Goal: Task Accomplishment & Management: Manage account settings

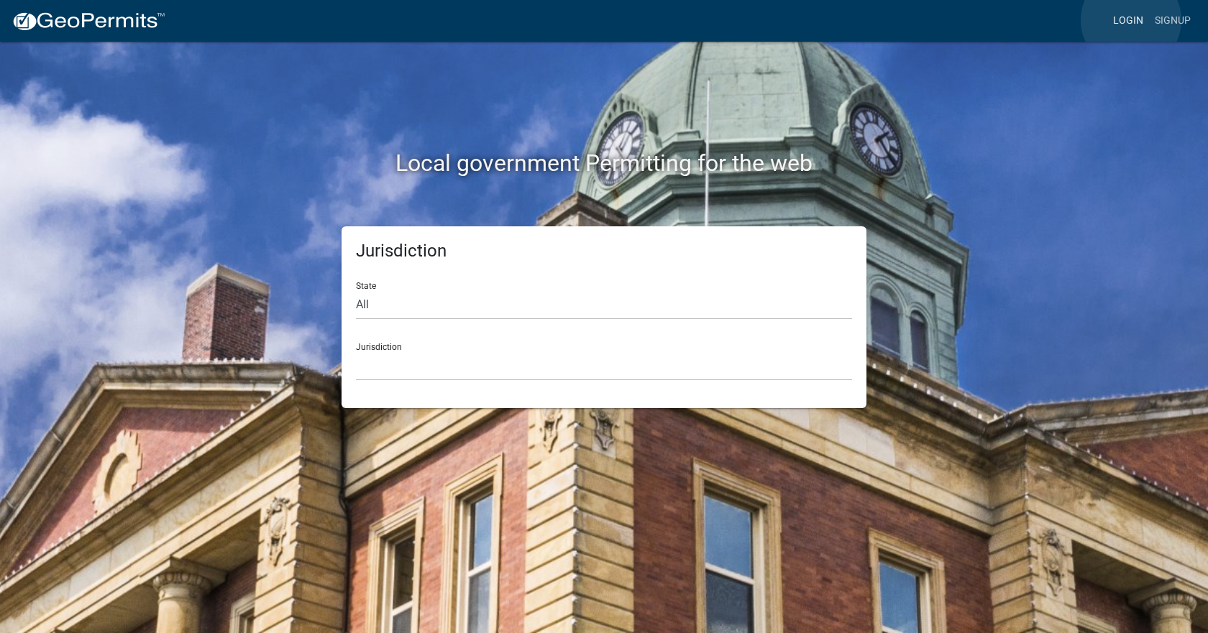
click at [1131, 20] on link "Login" at bounding box center [1128, 20] width 42 height 27
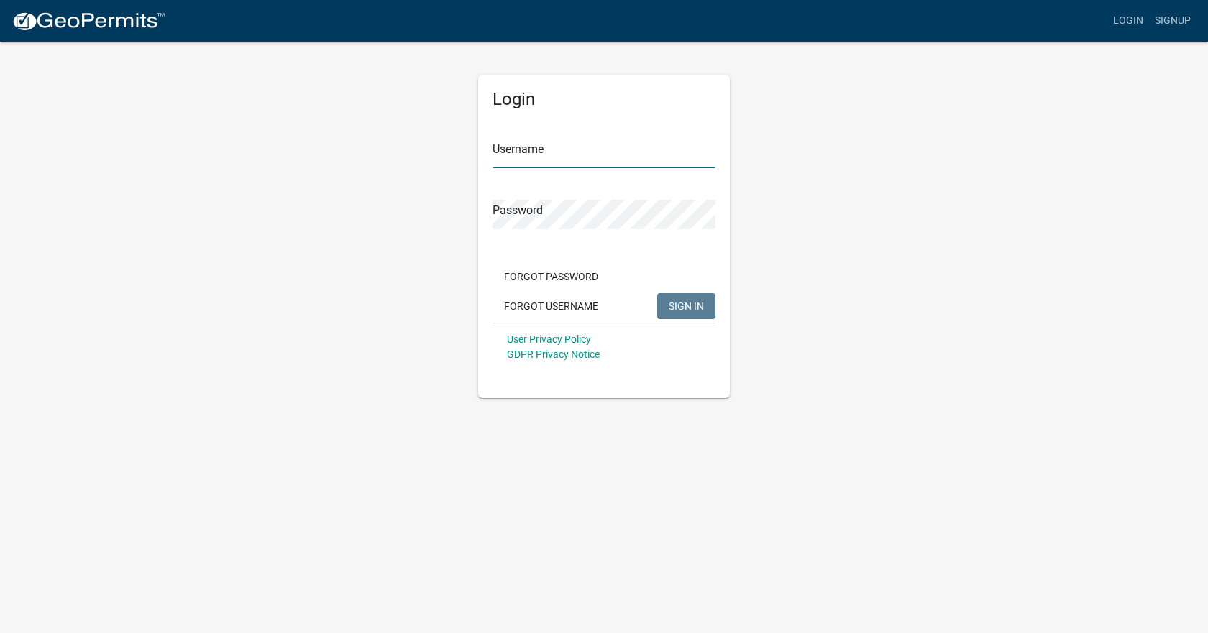
type input "[PERSON_NAME]"
click at [686, 311] on span "SIGN IN" at bounding box center [685, 306] width 35 height 12
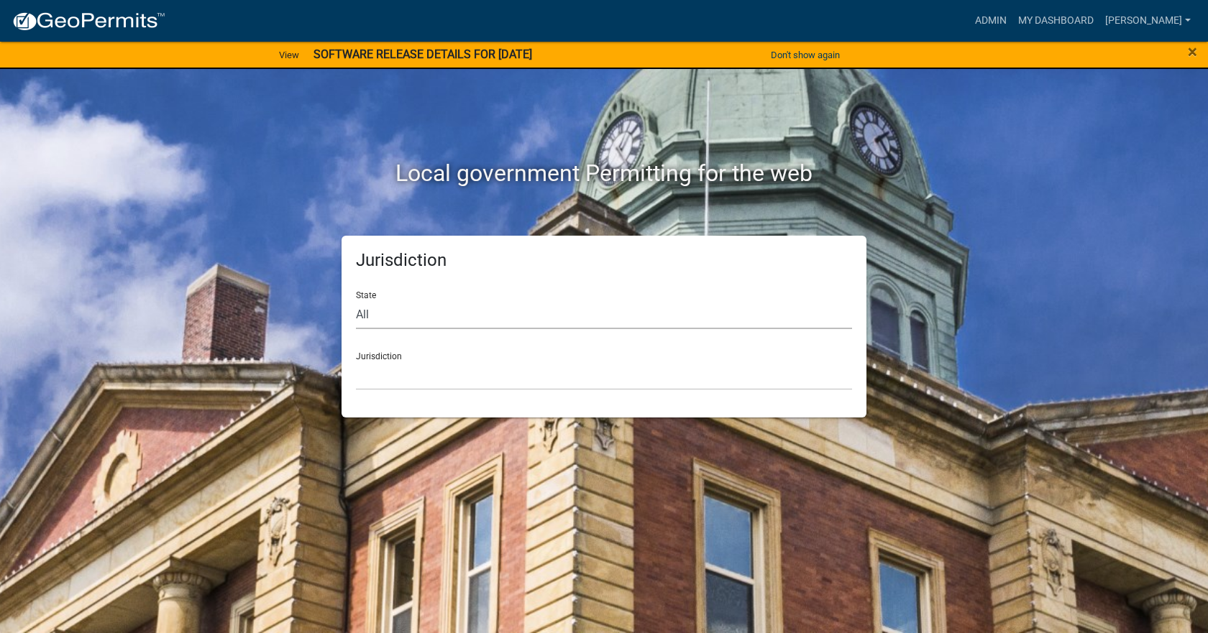
click at [400, 313] on select "All [US_STATE] [US_STATE] [US_STATE] [US_STATE] [US_STATE] [US_STATE] [US_STATE…" at bounding box center [604, 314] width 496 height 29
select select "[US_STATE]"
click at [356, 300] on select "All [US_STATE] [US_STATE] [US_STATE] [US_STATE] [US_STATE] [US_STATE] [US_STATE…" at bounding box center [604, 314] width 496 height 29
click at [392, 366] on select "[GEOGRAPHIC_DATA], [US_STATE] [GEOGRAPHIC_DATA], [US_STATE] [GEOGRAPHIC_DATA], …" at bounding box center [604, 375] width 496 height 29
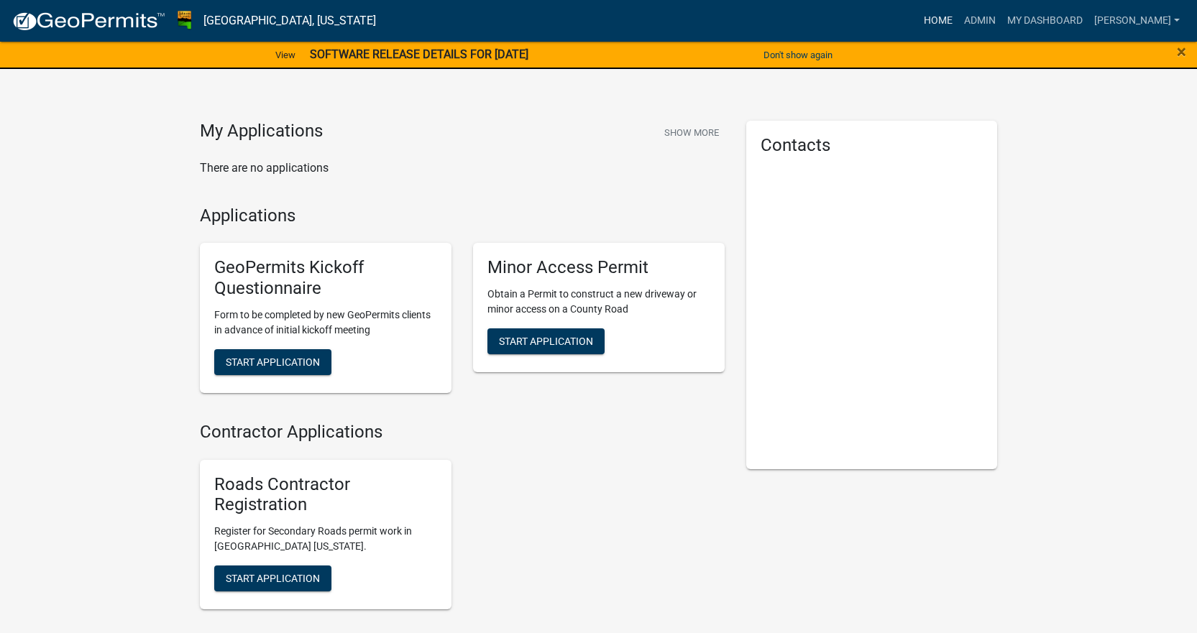
click at [958, 29] on link "Home" at bounding box center [938, 20] width 40 height 27
click at [1088, 24] on link "My Dashboard" at bounding box center [1044, 20] width 87 height 27
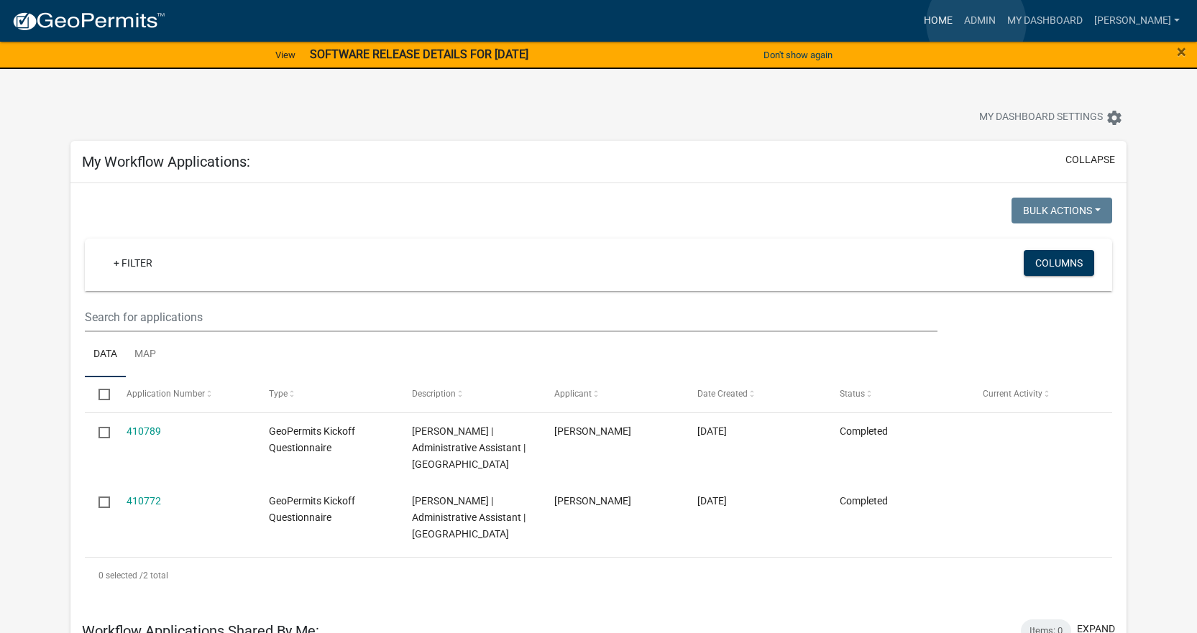
click at [958, 23] on link "Home" at bounding box center [938, 20] width 40 height 27
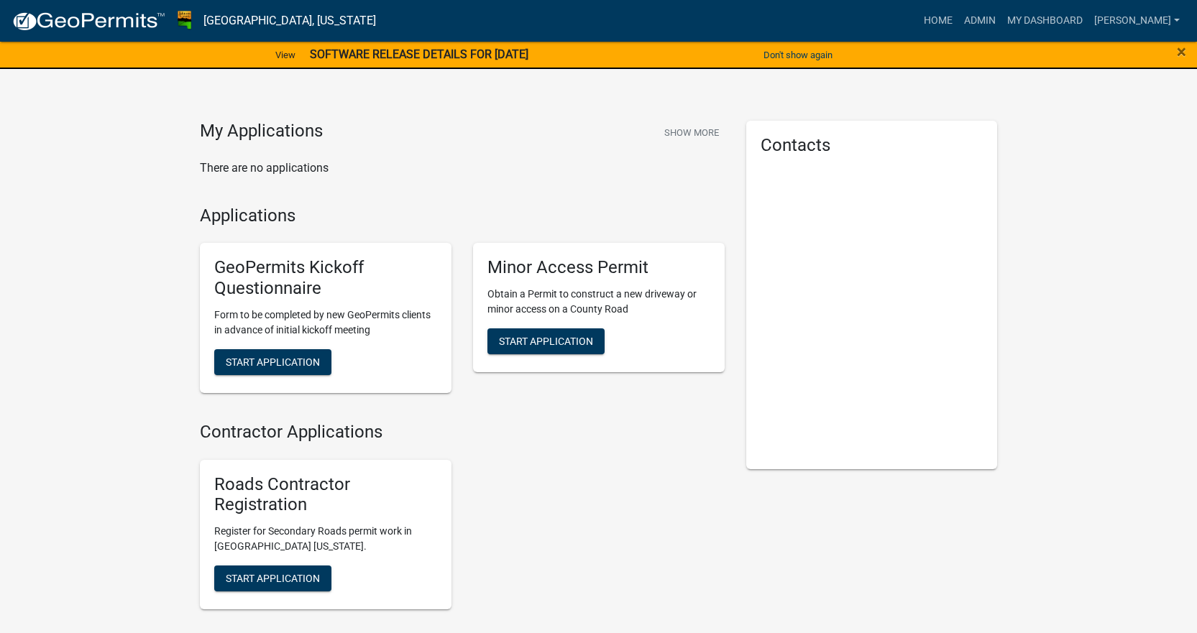
click at [82, 22] on img at bounding box center [89, 22] width 154 height 22
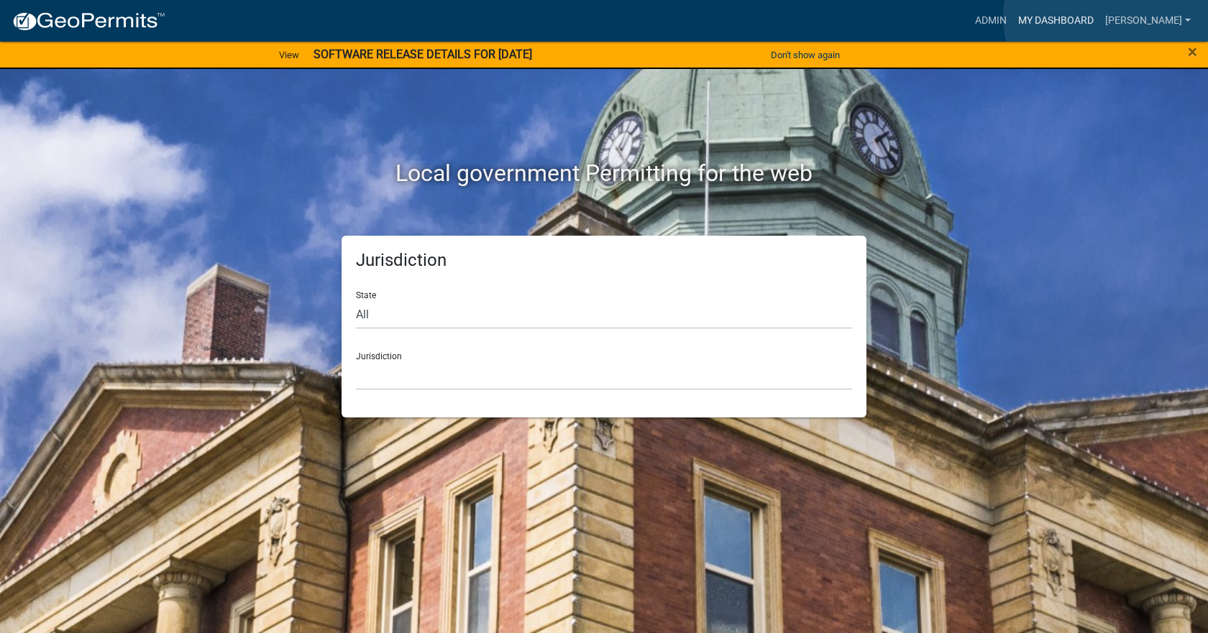
click at [1099, 17] on link "My Dashboard" at bounding box center [1055, 20] width 87 height 27
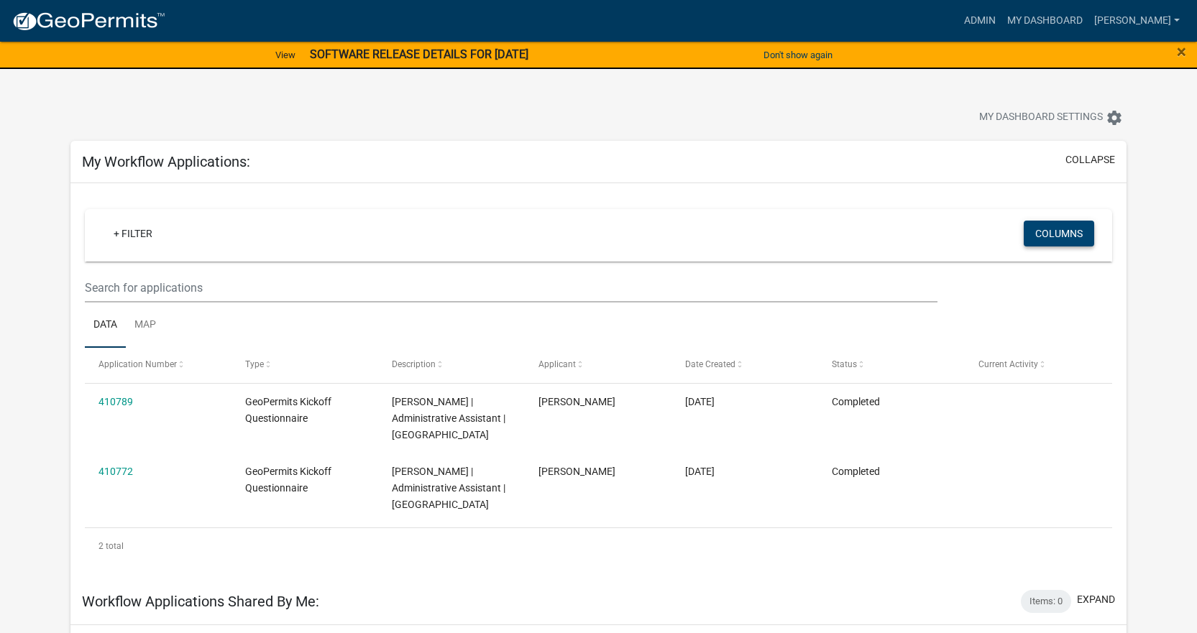
click at [1049, 229] on button "Columns" at bounding box center [1059, 234] width 70 height 26
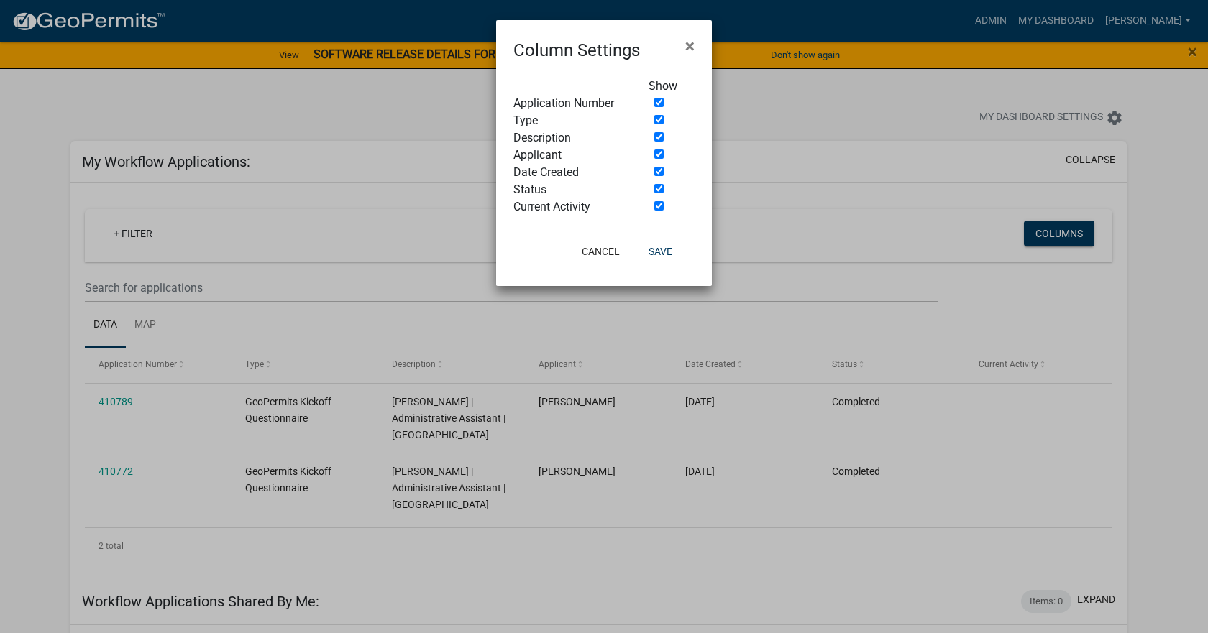
click at [1164, 359] on ngb-modal-window "Column Settings × Show Application Number Type Description Applicant Date Creat…" at bounding box center [604, 316] width 1208 height 633
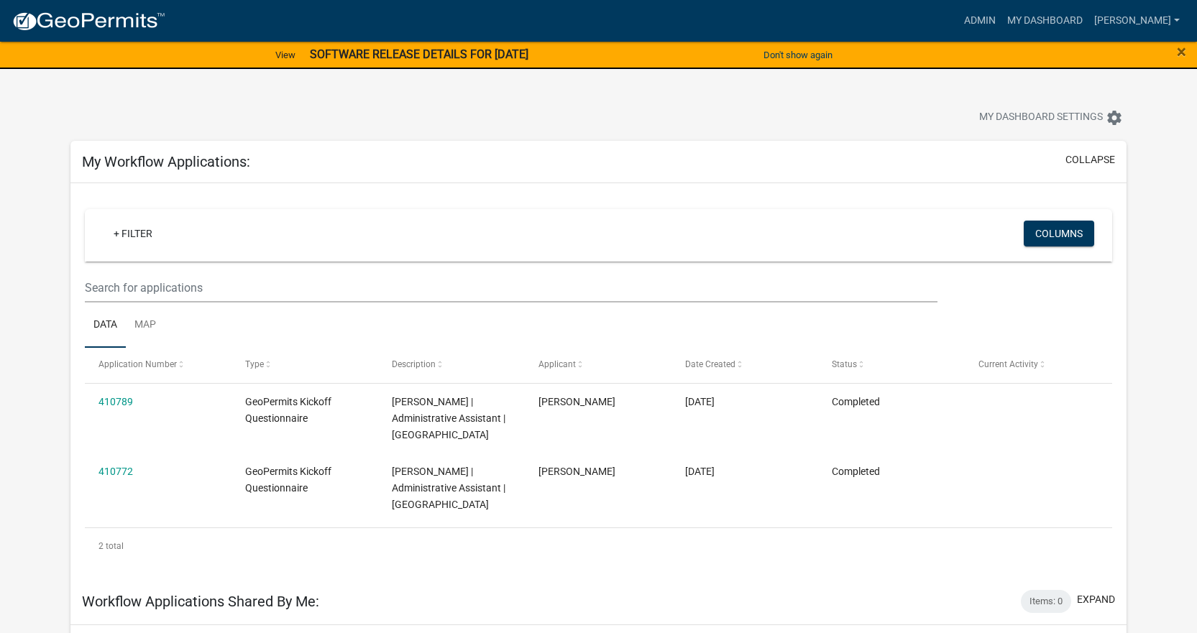
drag, startPoint x: 1207, startPoint y: 0, endPoint x: 623, endPoint y: 237, distance: 630.0
click at [623, 237] on div "+ Filter" at bounding box center [429, 235] width 676 height 29
click at [1112, 418] on div "+ Filter Columns Data Map Application Number Type Description Applicant Date Cr…" at bounding box center [598, 380] width 1056 height 395
